Goal: Entertainment & Leisure: Consume media (video, audio)

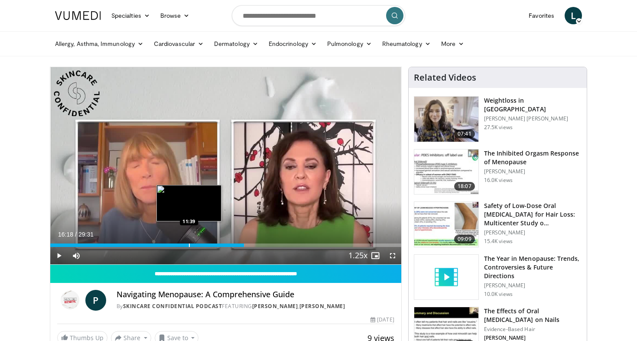
click at [189, 240] on div "Loaded : 55.32% 16:18 11:39" at bounding box center [225, 243] width 351 height 8
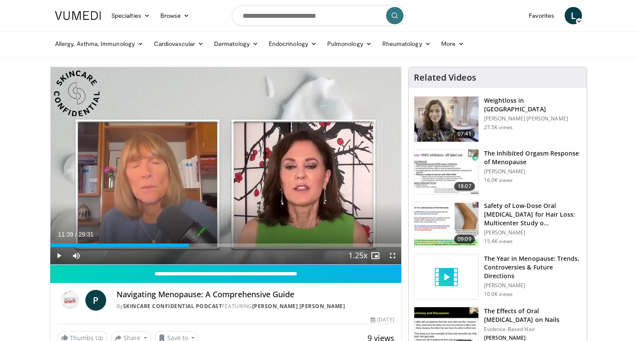
click at [58, 254] on span "Video Player" at bounding box center [58, 255] width 17 height 17
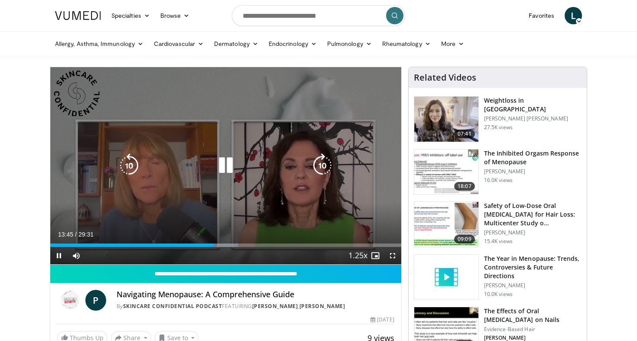
click at [229, 166] on icon "Video Player" at bounding box center [226, 165] width 24 height 24
click at [224, 159] on icon "Video Player" at bounding box center [226, 165] width 24 height 24
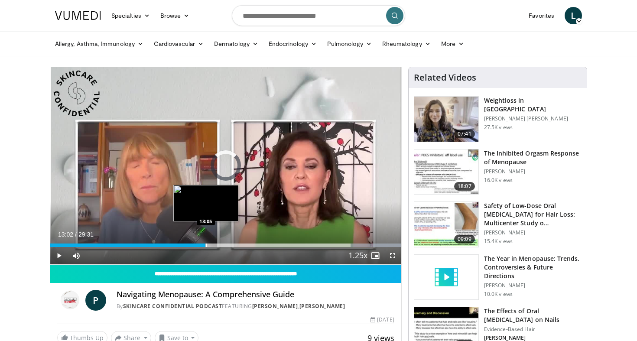
click at [205, 245] on div "Loaded : 100.00% 29:12 13:05" at bounding box center [225, 245] width 351 height 3
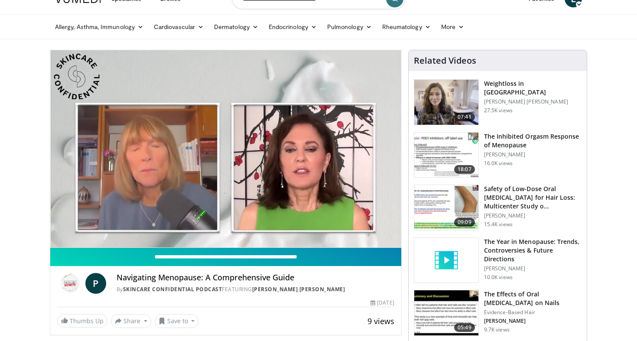
scroll to position [16, 0]
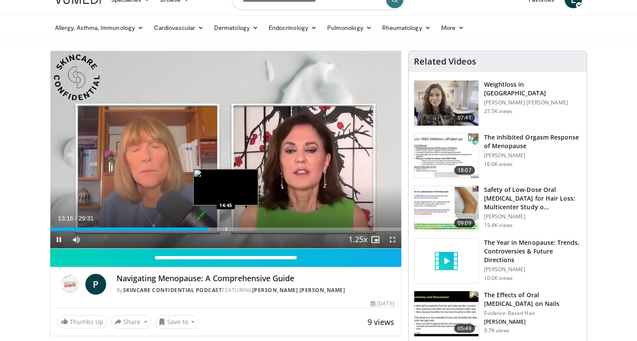
click at [226, 230] on div "Progress Bar" at bounding box center [226, 229] width 1 height 3
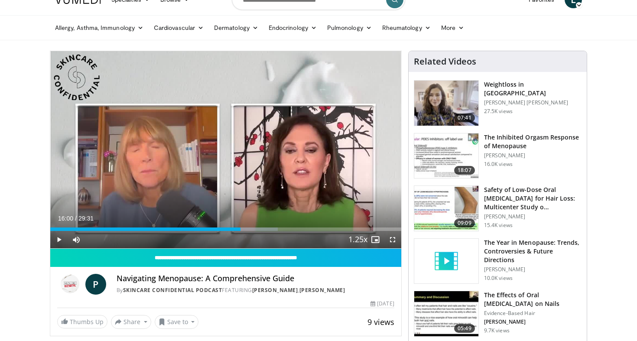
click at [241, 228] on div "Progress Bar" at bounding box center [241, 229] width 1 height 3
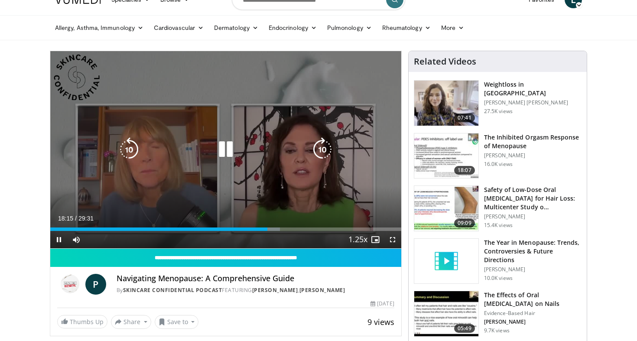
click at [231, 153] on icon "Video Player" at bounding box center [226, 149] width 24 height 24
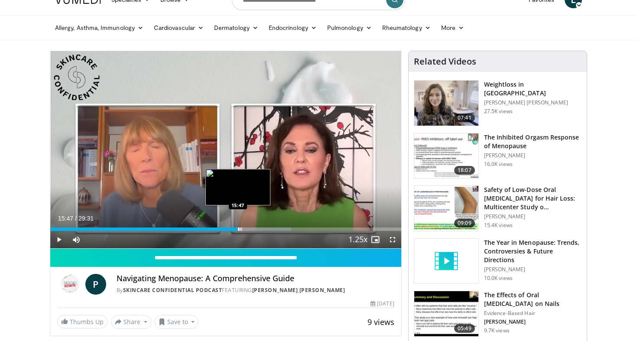
click at [238, 229] on div "Progress Bar" at bounding box center [238, 229] width 1 height 3
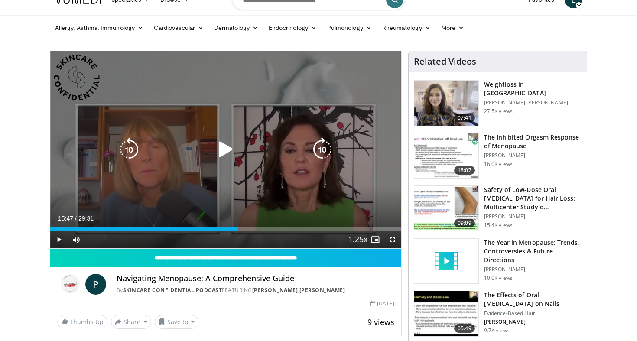
click at [227, 152] on icon "Video Player" at bounding box center [226, 149] width 24 height 24
click at [229, 151] on icon "Video Player" at bounding box center [226, 149] width 24 height 24
click at [221, 147] on icon "Video Player" at bounding box center [226, 149] width 24 height 24
click at [231, 149] on icon "Video Player" at bounding box center [226, 149] width 24 height 24
click at [219, 153] on icon "Video Player" at bounding box center [226, 149] width 24 height 24
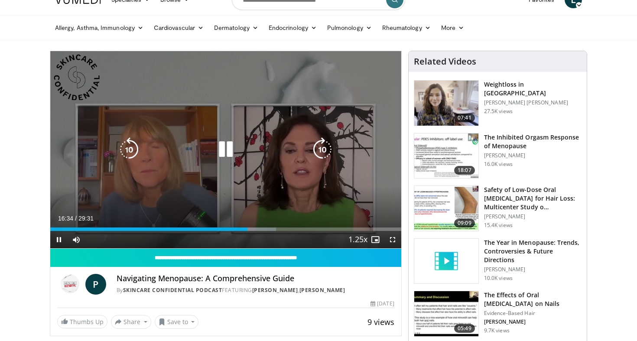
click at [221, 145] on icon "Video Player" at bounding box center [226, 149] width 24 height 24
click at [230, 150] on icon "Video Player" at bounding box center [226, 149] width 24 height 24
click at [222, 147] on icon "Video Player" at bounding box center [226, 149] width 24 height 24
click at [221, 149] on icon "Video Player" at bounding box center [226, 149] width 24 height 24
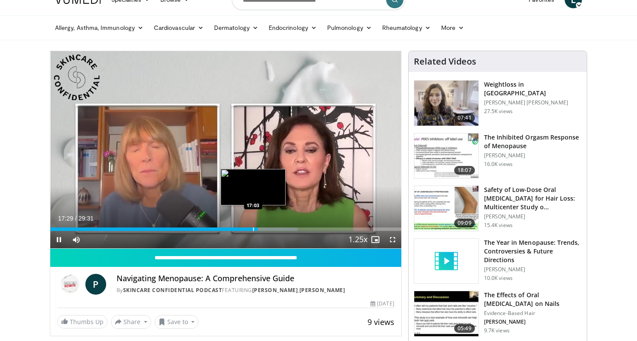
click at [253, 230] on div "Progress Bar" at bounding box center [253, 229] width 1 height 3
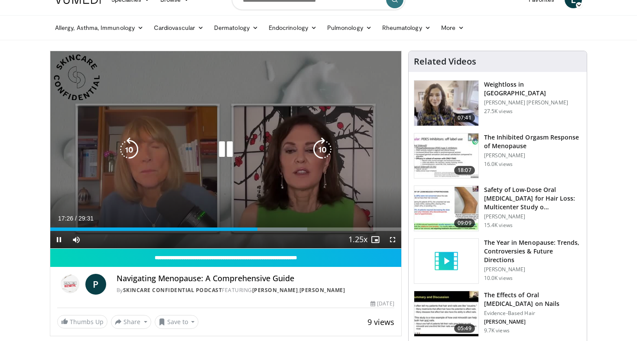
click at [228, 150] on icon "Video Player" at bounding box center [226, 149] width 24 height 24
click at [219, 152] on icon "Video Player" at bounding box center [226, 149] width 24 height 24
click at [222, 150] on icon "Video Player" at bounding box center [226, 149] width 24 height 24
click at [226, 149] on icon "Video Player" at bounding box center [226, 149] width 24 height 24
